Goal: Task Accomplishment & Management: Complete application form

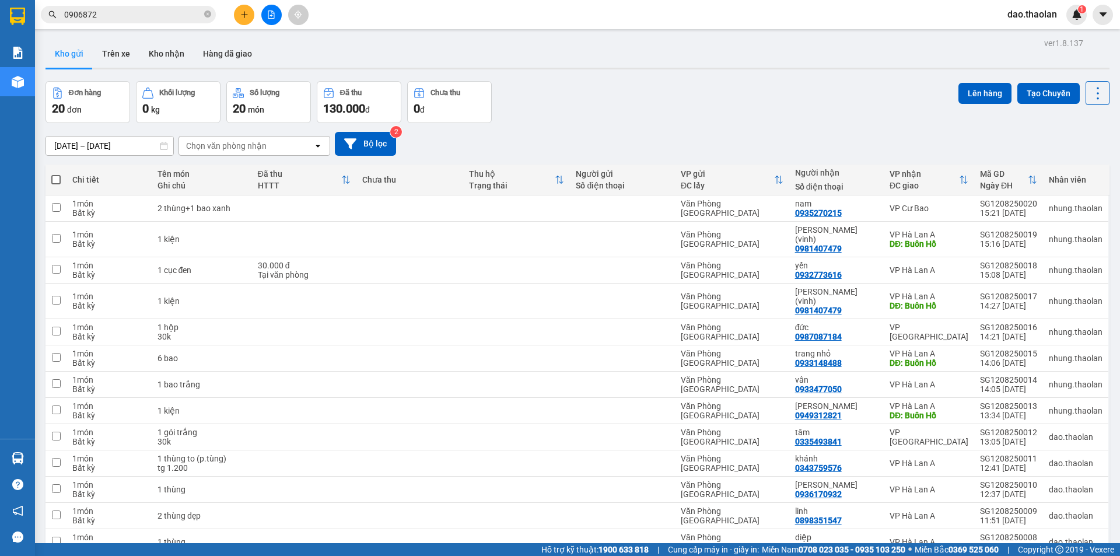
drag, startPoint x: 258, startPoint y: 146, endPoint x: 256, endPoint y: 155, distance: 8.9
click at [257, 146] on div "Chọn văn phòng nhận" at bounding box center [226, 146] width 81 height 12
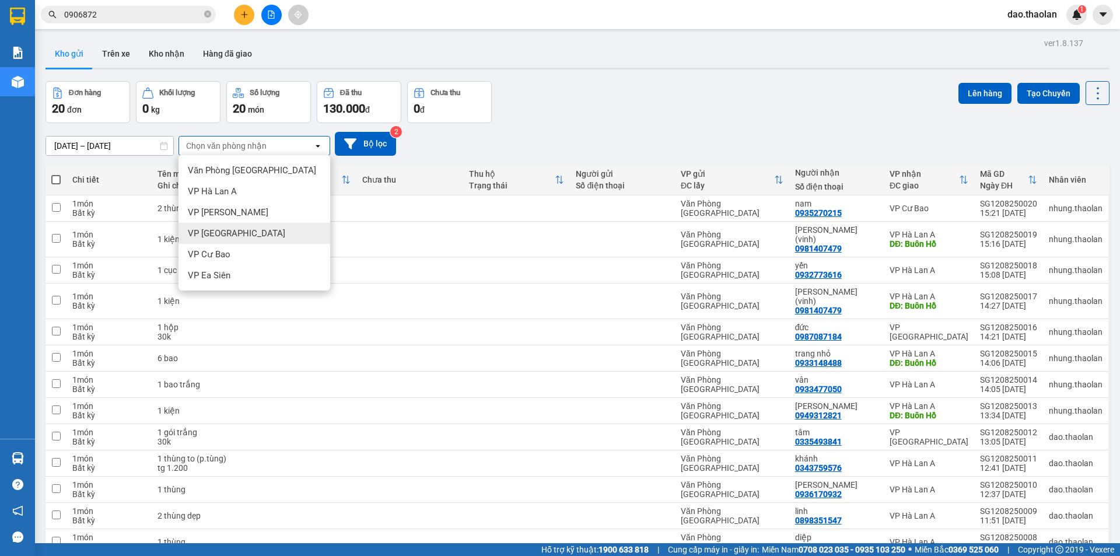
click at [222, 233] on span "VP [GEOGRAPHIC_DATA]" at bounding box center [236, 234] width 97 height 12
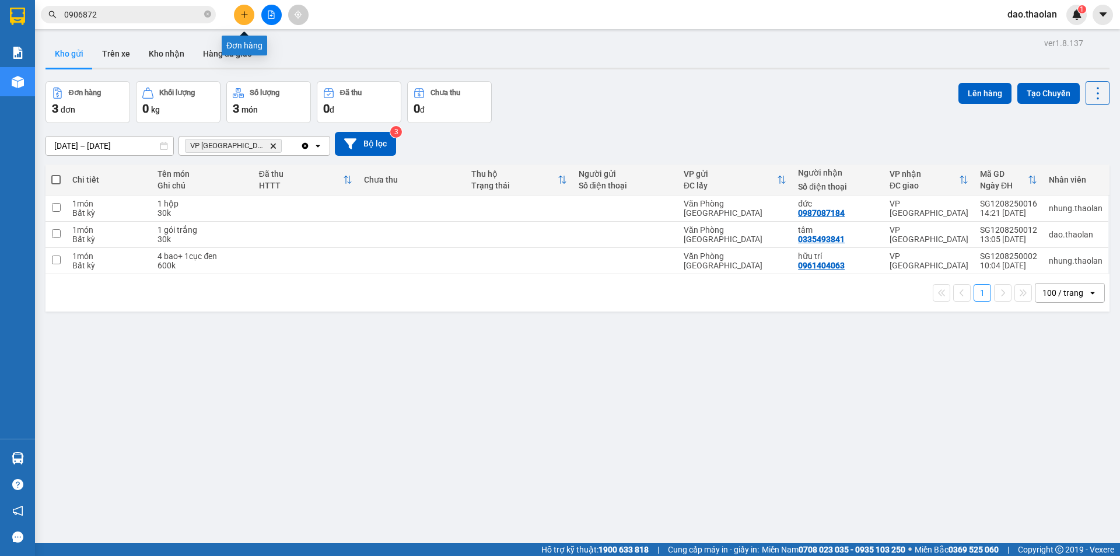
click at [245, 15] on icon "plus" at bounding box center [244, 14] width 6 height 1
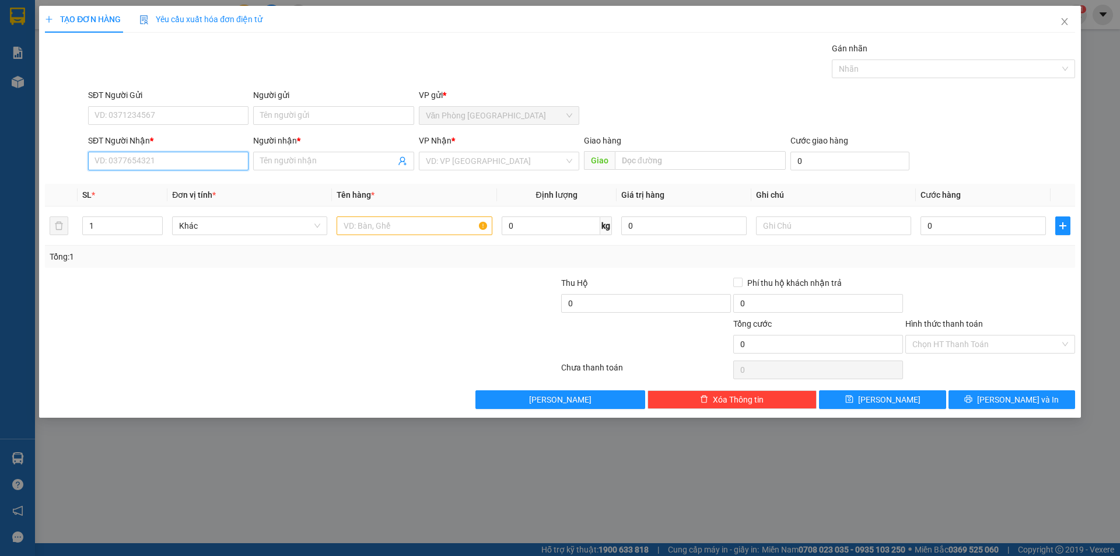
click at [227, 160] on input "SĐT Người Nhận *" at bounding box center [168, 161] width 160 height 19
click at [158, 180] on div "0906936577 - dì nhỏ" at bounding box center [168, 184] width 146 height 13
type input "0906936577"
type input "dì nhỏ"
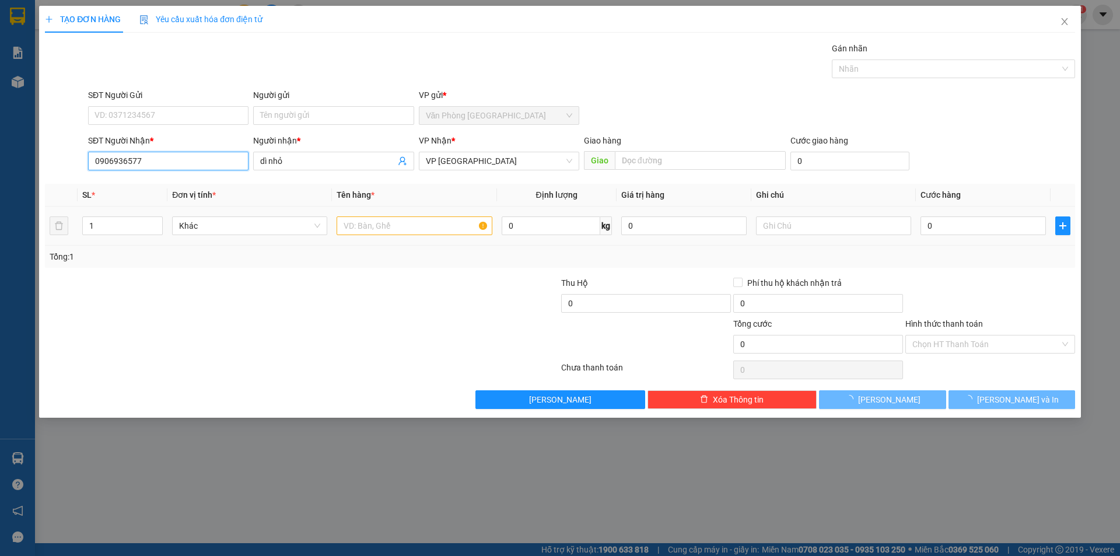
type input "0906936577"
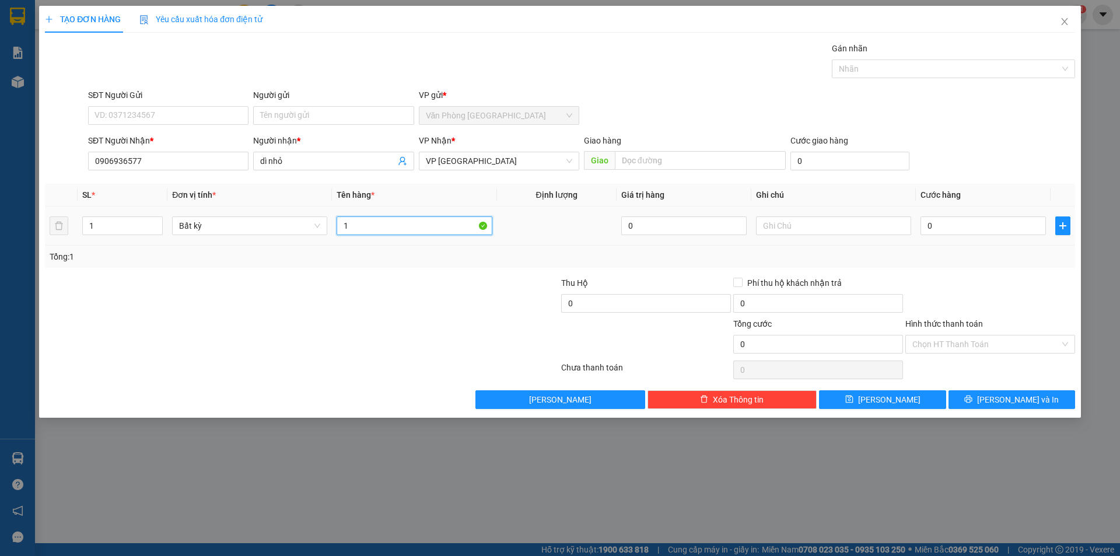
click at [397, 228] on input "1" at bounding box center [414, 225] width 155 height 19
type input "1 bao xanh"
click at [815, 228] on input "text" at bounding box center [833, 225] width 155 height 19
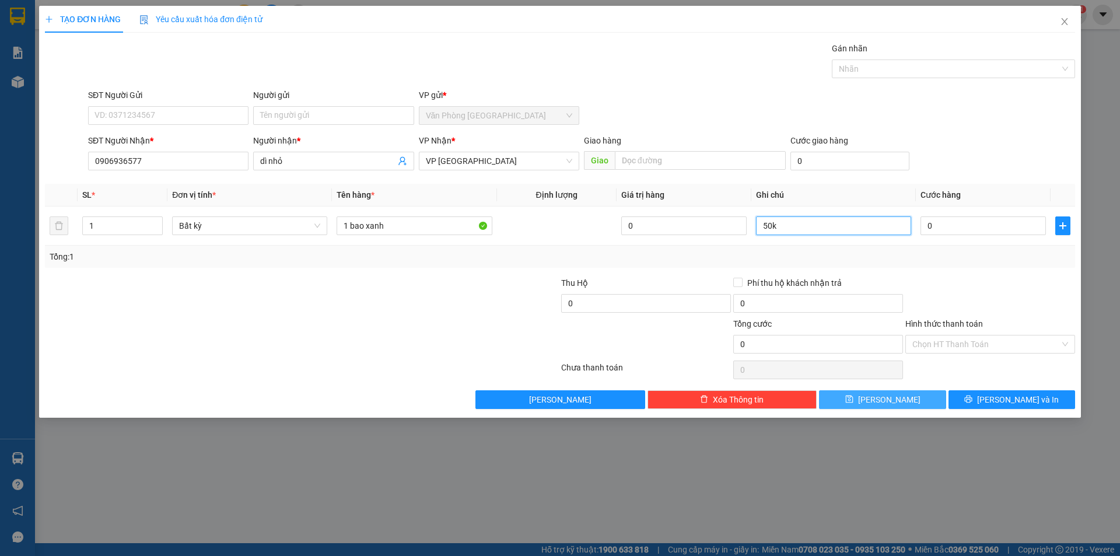
type input "50k"
click at [853, 399] on button "[PERSON_NAME]" at bounding box center [882, 399] width 127 height 19
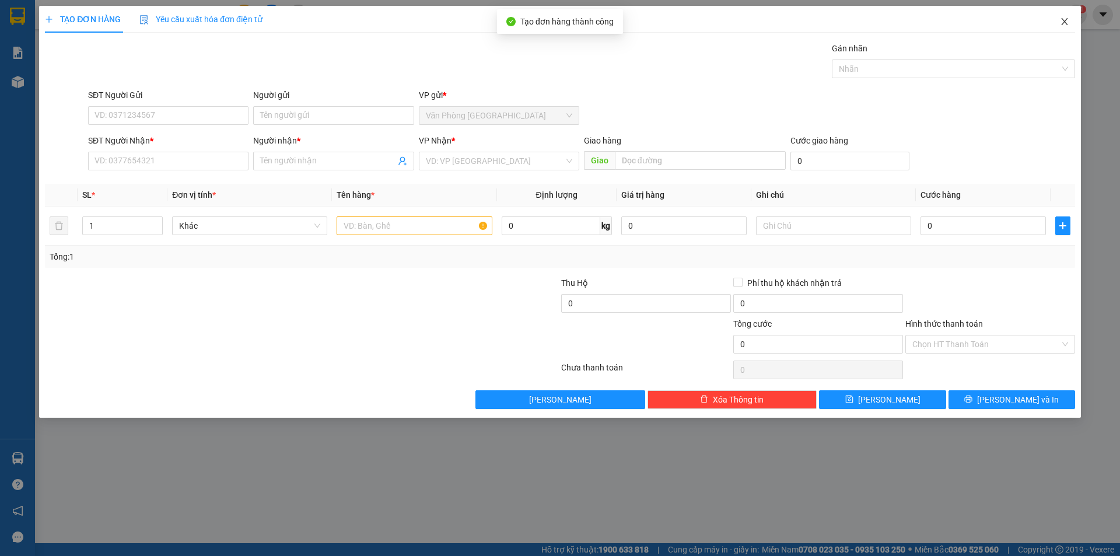
click at [1056, 28] on span "Close" at bounding box center [1065, 22] width 33 height 33
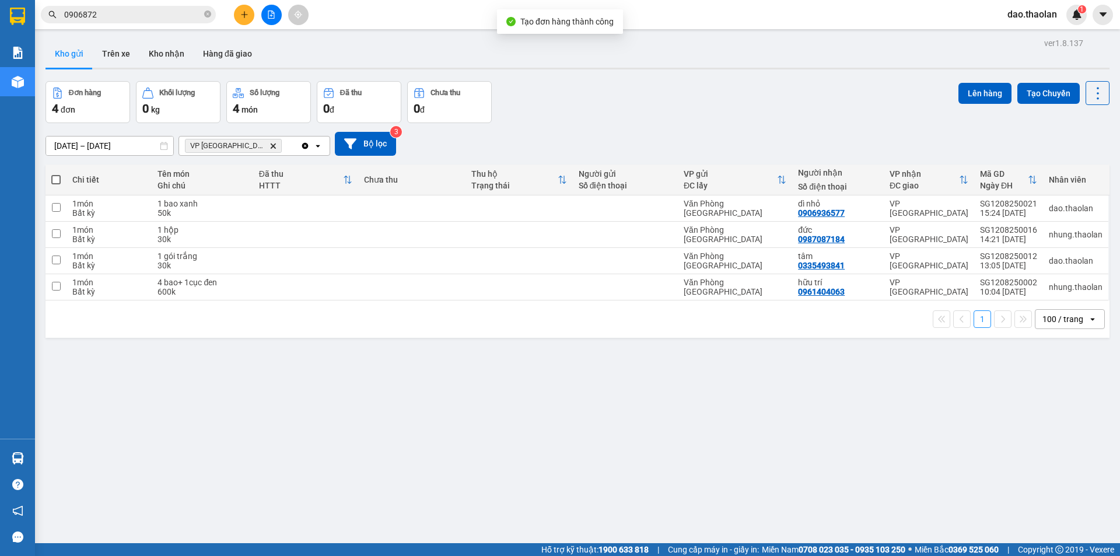
click at [245, 144] on span "VP Bình Hòa Delete" at bounding box center [233, 146] width 97 height 14
drag, startPoint x: 245, startPoint y: 143, endPoint x: 235, endPoint y: 152, distance: 13.2
click at [243, 145] on span "VP Bình Hòa Delete" at bounding box center [233, 146] width 97 height 14
click at [242, 151] on span "VP Bình Hòa Delete" at bounding box center [233, 146] width 97 height 14
click at [241, 141] on span "VP Bình Hòa Delete" at bounding box center [233, 146] width 97 height 14
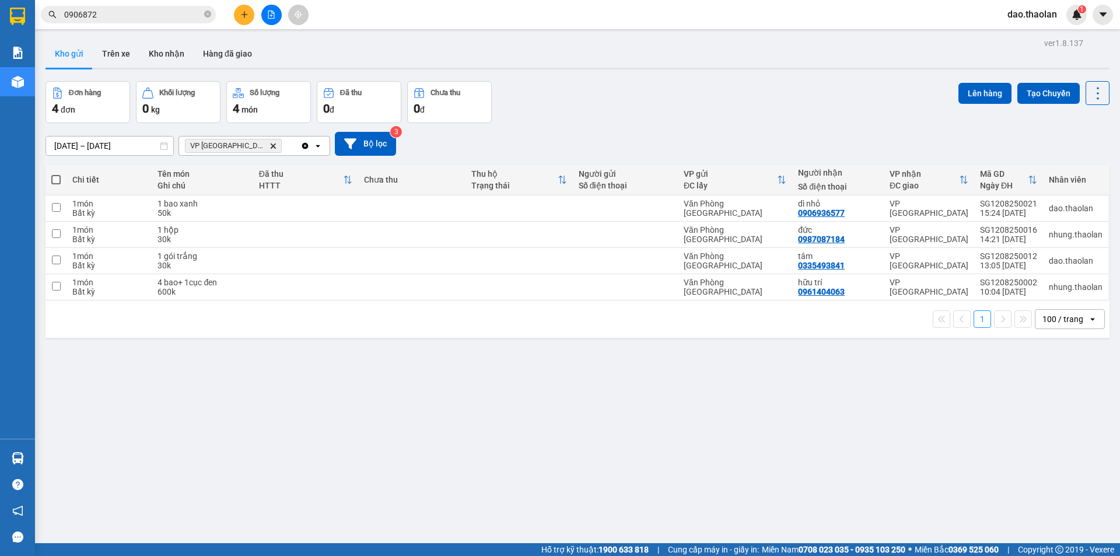
click at [270, 145] on icon "Delete" at bounding box center [273, 145] width 7 height 7
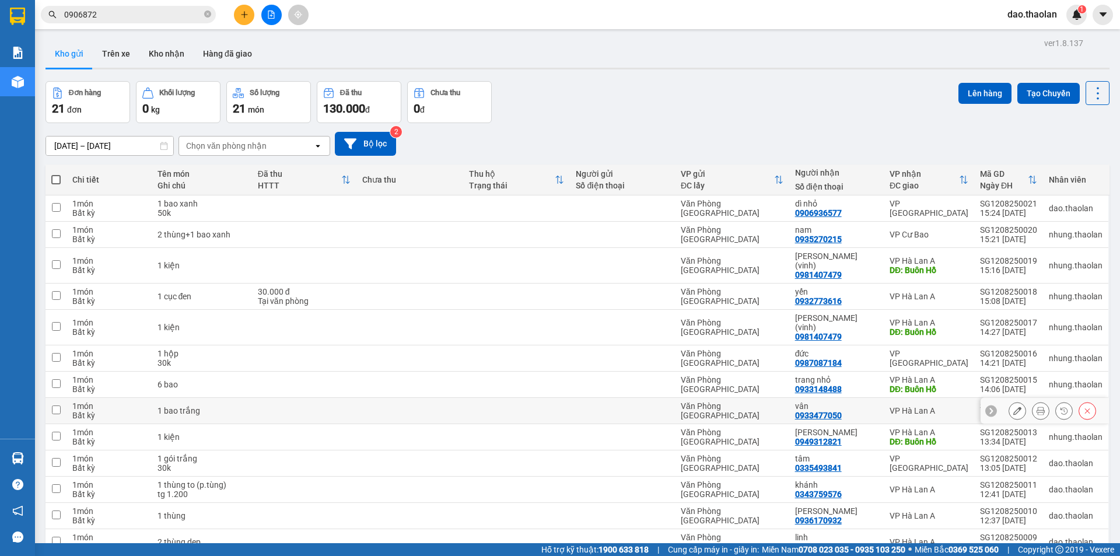
click at [530, 398] on td at bounding box center [516, 411] width 107 height 26
checkbox input "true"
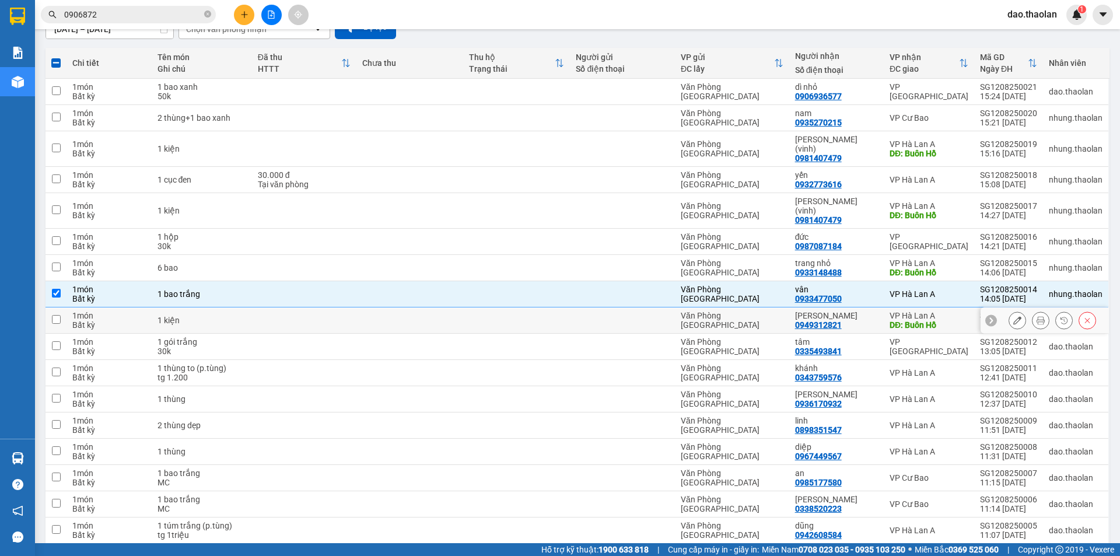
scroll to position [58, 0]
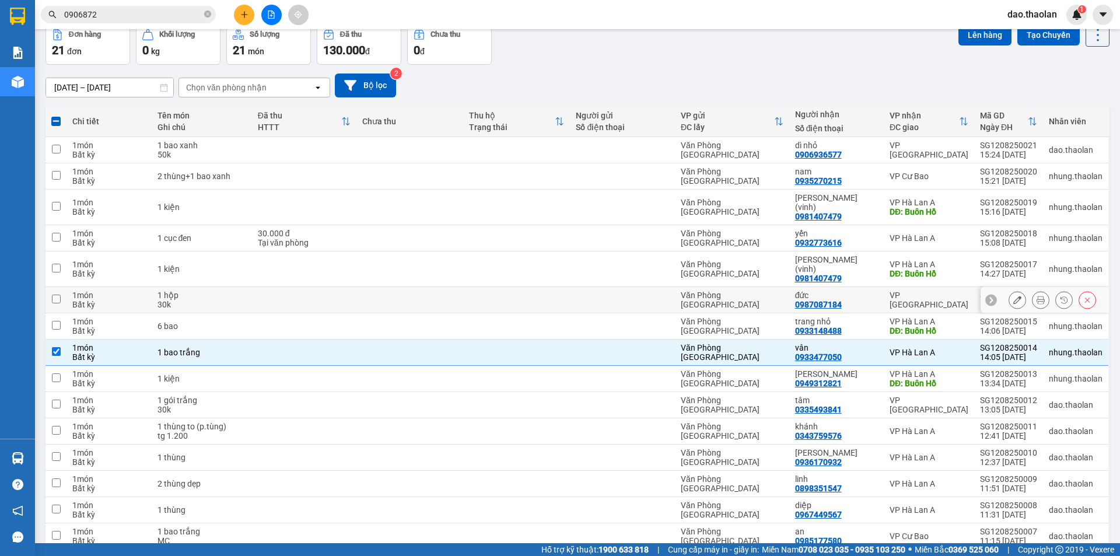
click at [783, 291] on div "Văn Phòng [GEOGRAPHIC_DATA]" at bounding box center [732, 300] width 103 height 19
checkbox input "true"
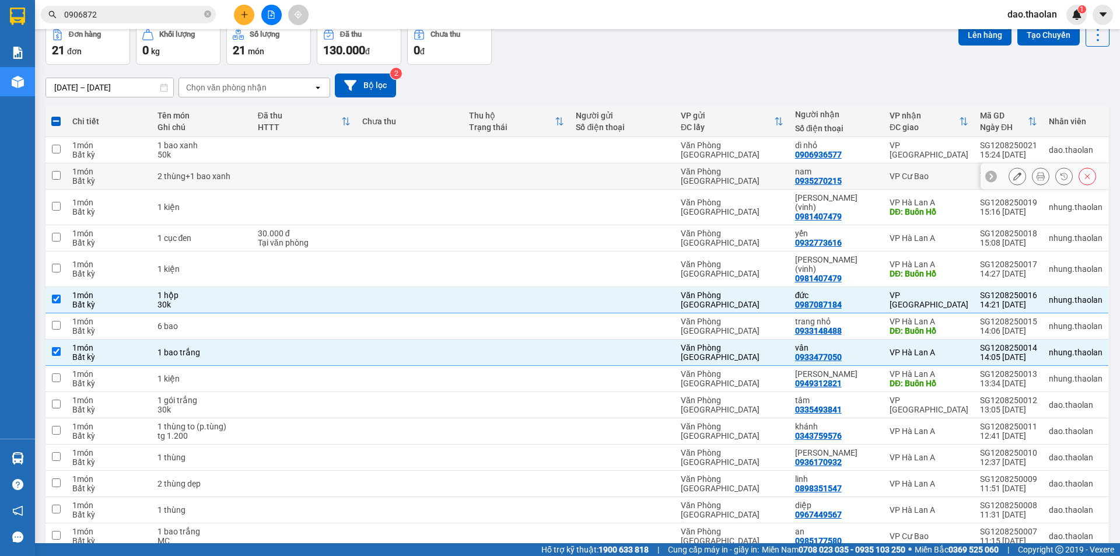
scroll to position [0, 0]
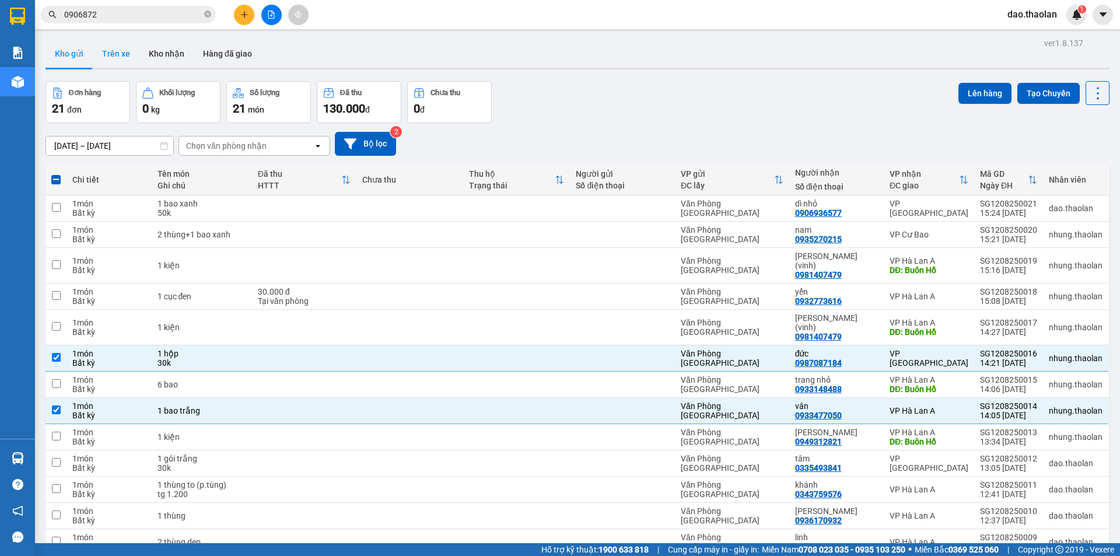
click at [114, 46] on button "Trên xe" at bounding box center [116, 54] width 47 height 28
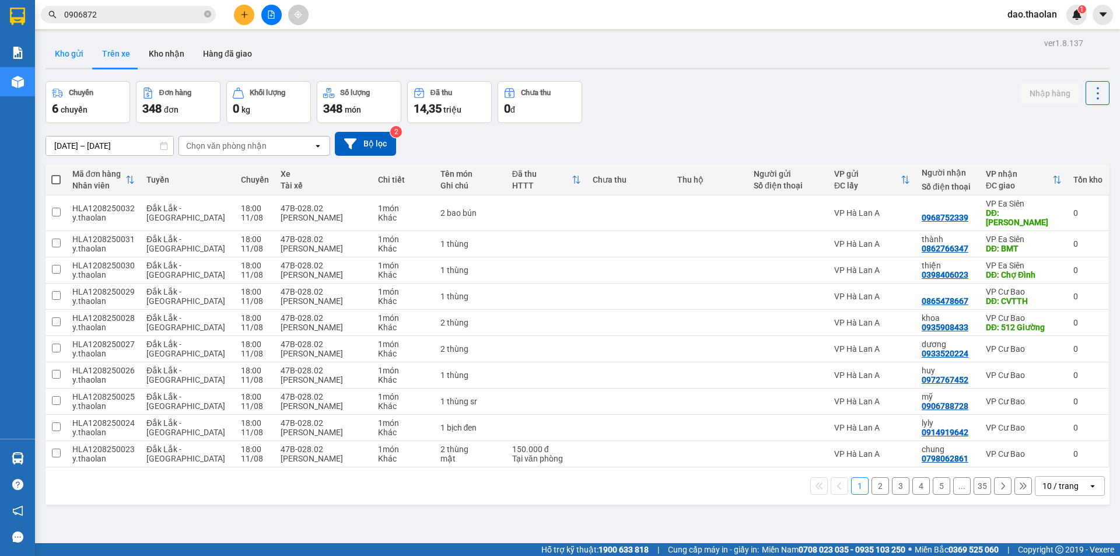
click at [69, 60] on button "Kho gửi" at bounding box center [69, 54] width 47 height 28
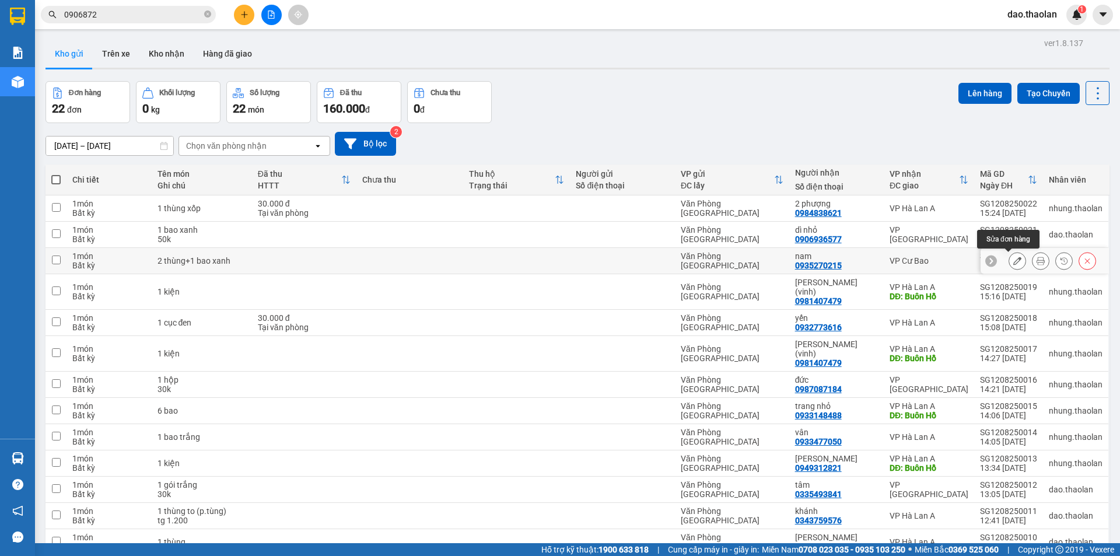
click at [1014, 257] on button at bounding box center [1018, 261] width 16 height 20
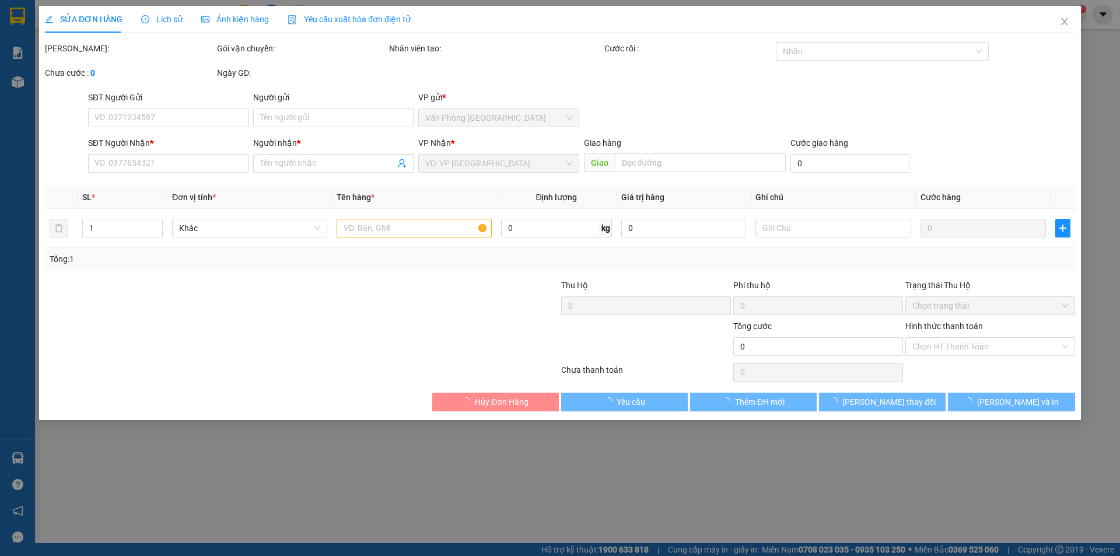
type input "0935270215"
type input "nam"
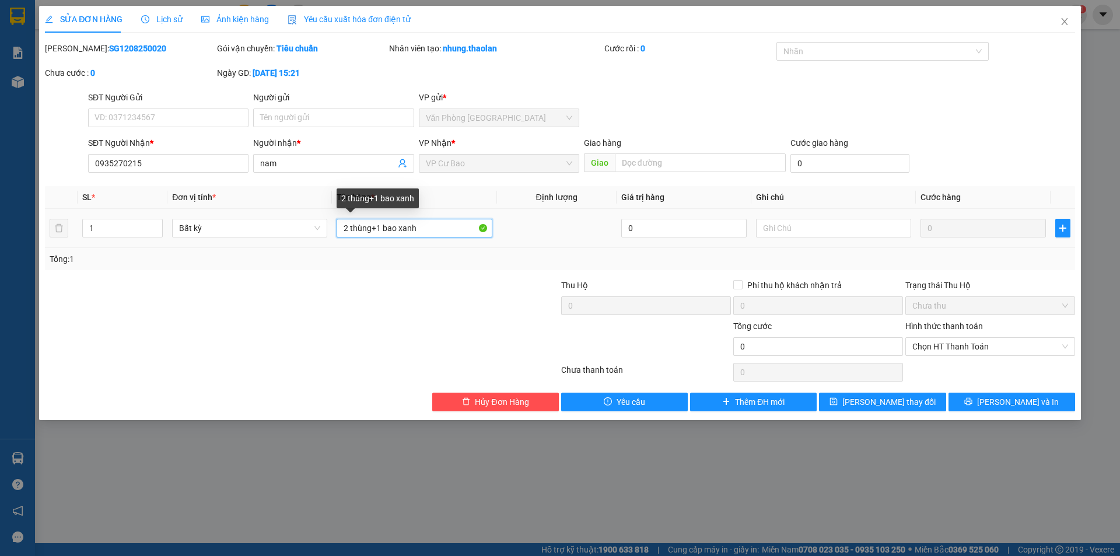
click at [383, 230] on input "2 thùng+1 bao xanh" at bounding box center [414, 228] width 155 height 19
click at [376, 233] on input "2 thùng+1bao xanh" at bounding box center [414, 228] width 155 height 19
type input "2 thùng+ 1bao xanh"
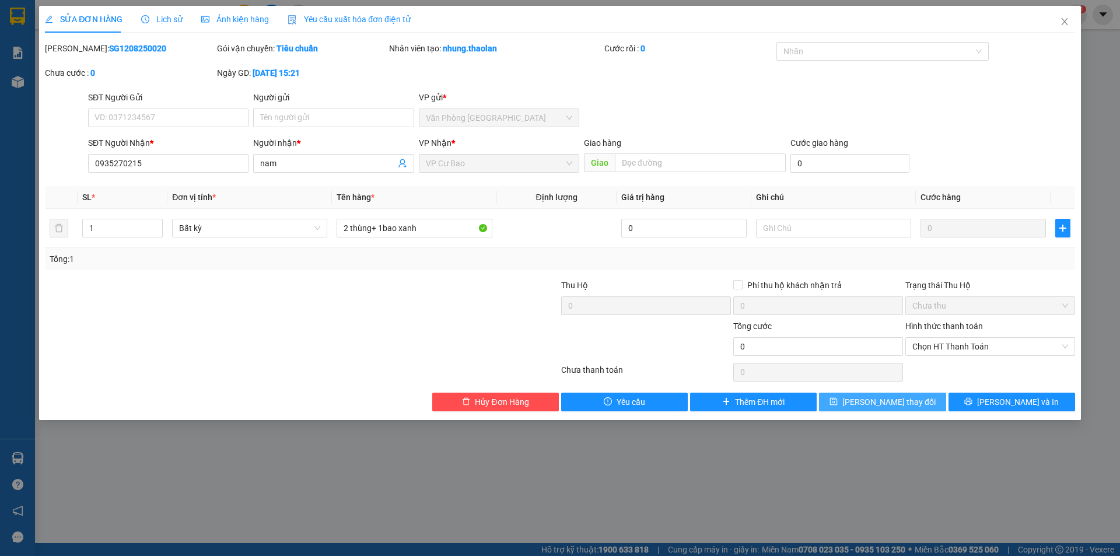
click at [887, 399] on span "[PERSON_NAME] thay đổi" at bounding box center [889, 402] width 93 height 13
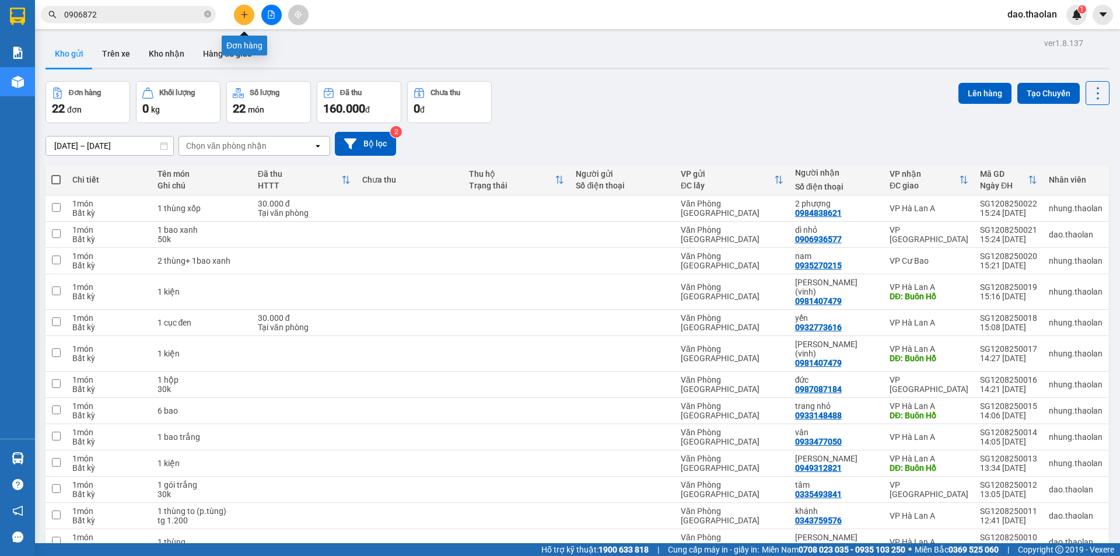
click at [249, 13] on button at bounding box center [244, 15] width 20 height 20
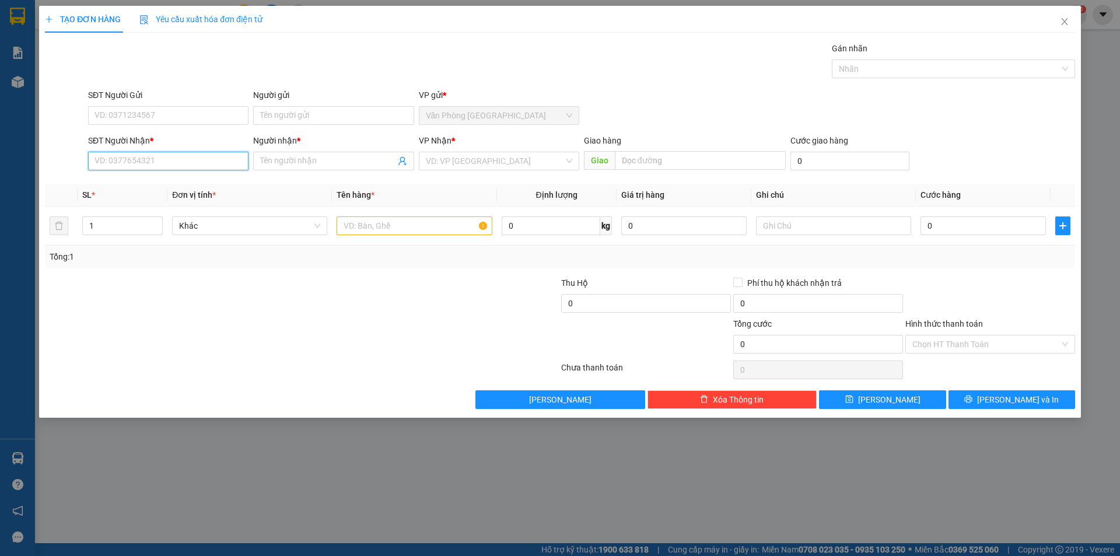
click at [181, 164] on input "SĐT Người Nhận *" at bounding box center [168, 161] width 160 height 19
click at [196, 190] on div "0942022261 - vương" at bounding box center [168, 184] width 146 height 13
type input "0942022261"
type input "vương"
type input "0942022261"
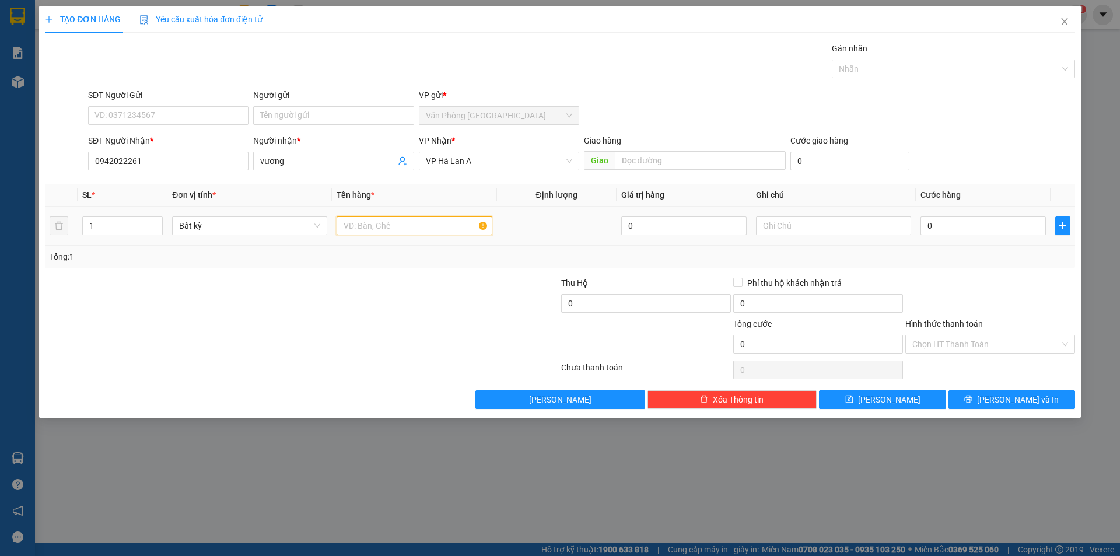
click at [379, 222] on input "text" at bounding box center [414, 225] width 155 height 19
type input "1 kiện (tấm inốc)"
click at [962, 222] on input "0" at bounding box center [983, 225] width 125 height 19
type input "8"
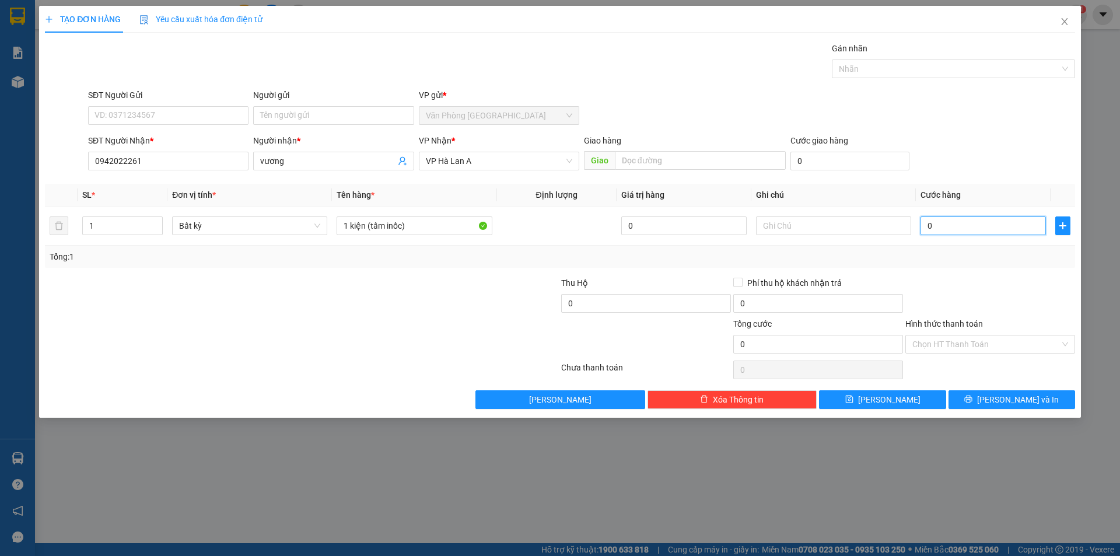
type input "8"
type input "80"
type input "80.000"
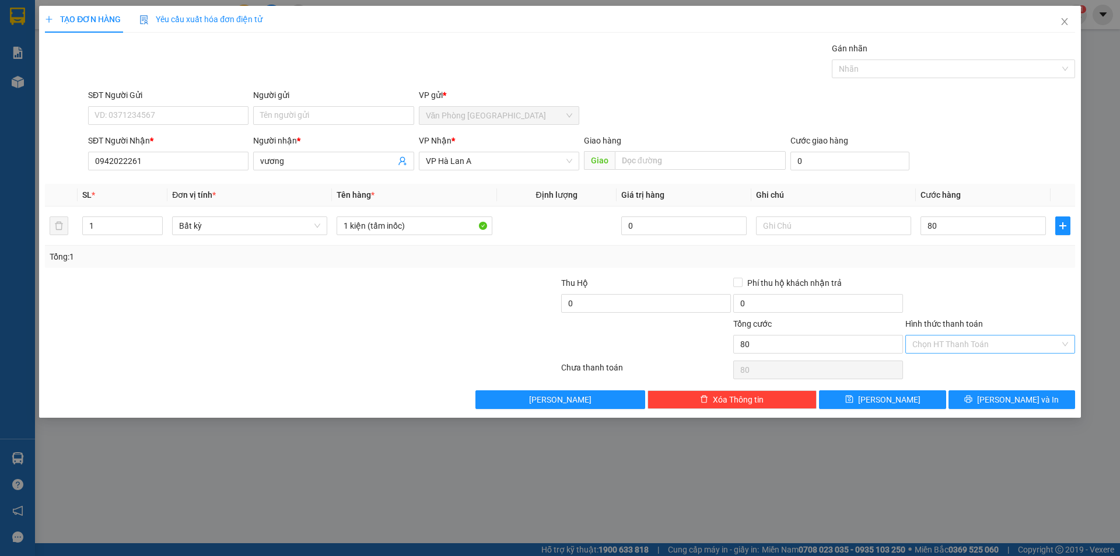
type input "80.000"
click at [986, 352] on input "Hình thức thanh toán" at bounding box center [987, 345] width 148 height 18
click at [984, 370] on div "Tại văn phòng" at bounding box center [991, 367] width 156 height 13
type input "0"
click at [999, 410] on div "TẠO ĐƠN HÀNG Yêu cầu xuất hóa đơn điện tử Transit Pickup Surcharge Ids Transit …" at bounding box center [560, 212] width 1042 height 412
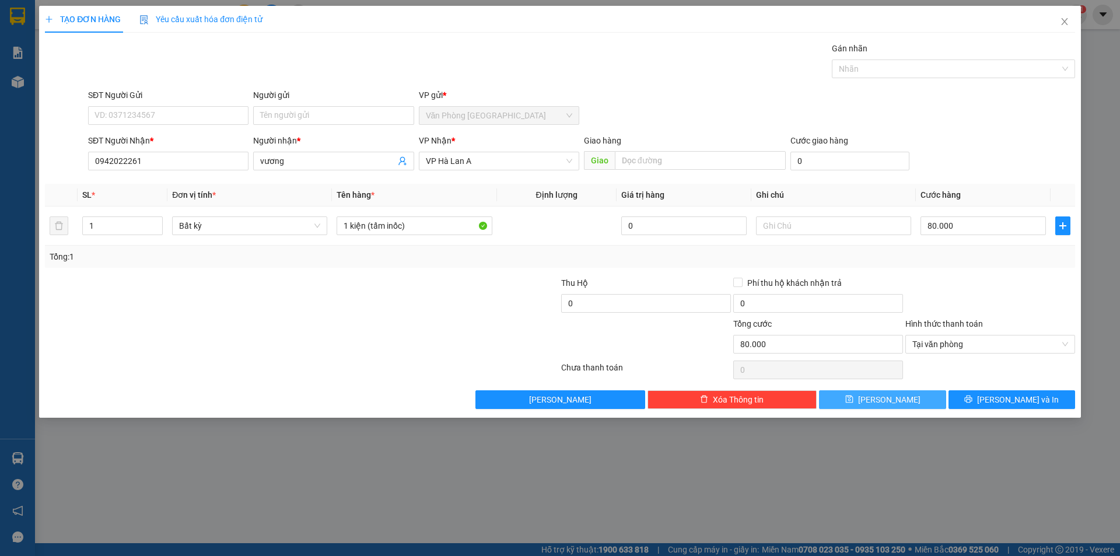
click at [923, 402] on button "[PERSON_NAME]" at bounding box center [882, 399] width 127 height 19
type input "0"
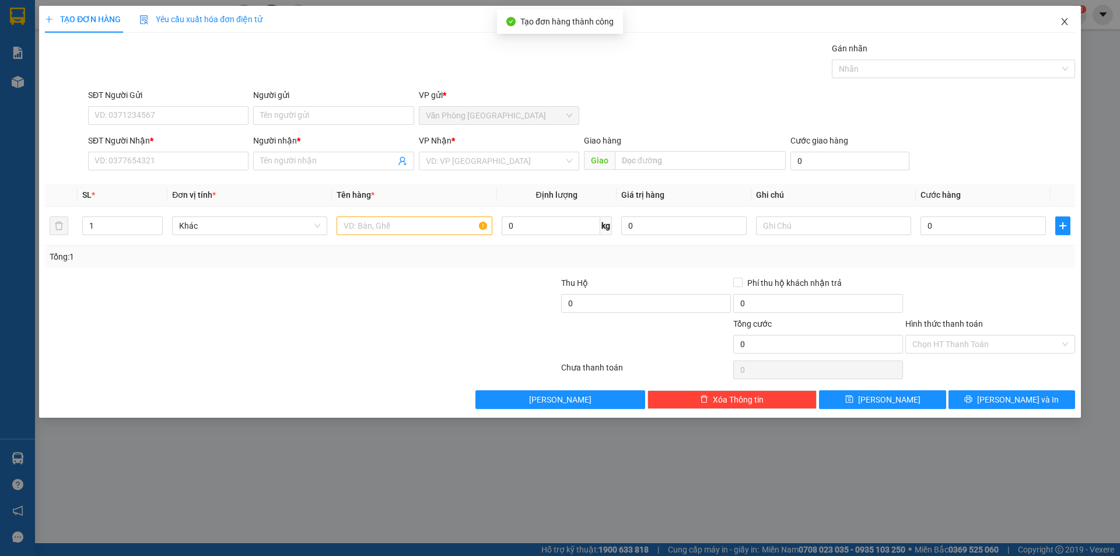
click at [1050, 20] on span "Close" at bounding box center [1065, 22] width 33 height 33
